Goal: Find specific page/section

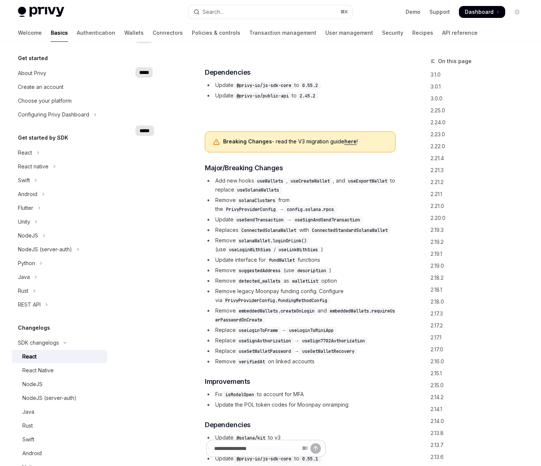
scroll to position [355, 0]
click at [199, 40] on link "Policies & controls" at bounding box center [216, 33] width 49 height 18
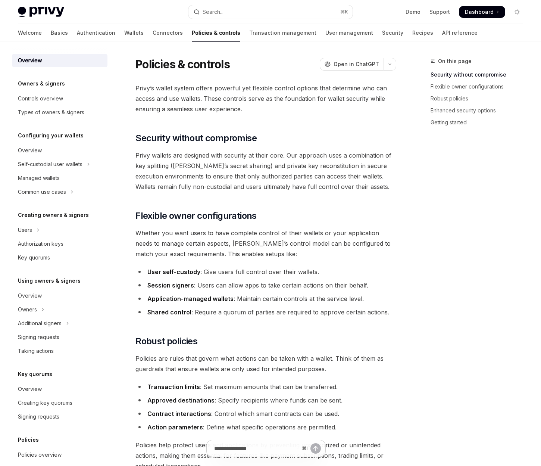
type textarea "*"
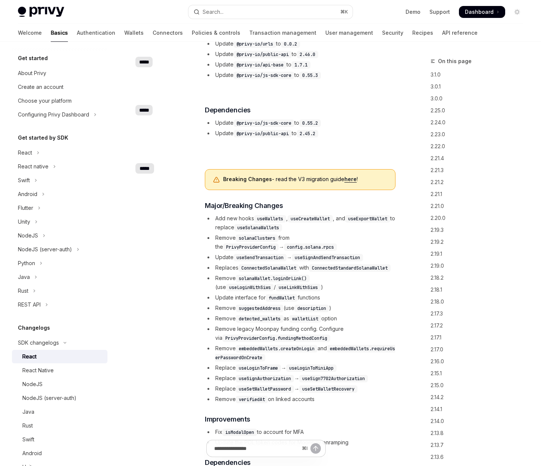
scroll to position [355, 0]
